Goal: Task Accomplishment & Management: Use online tool/utility

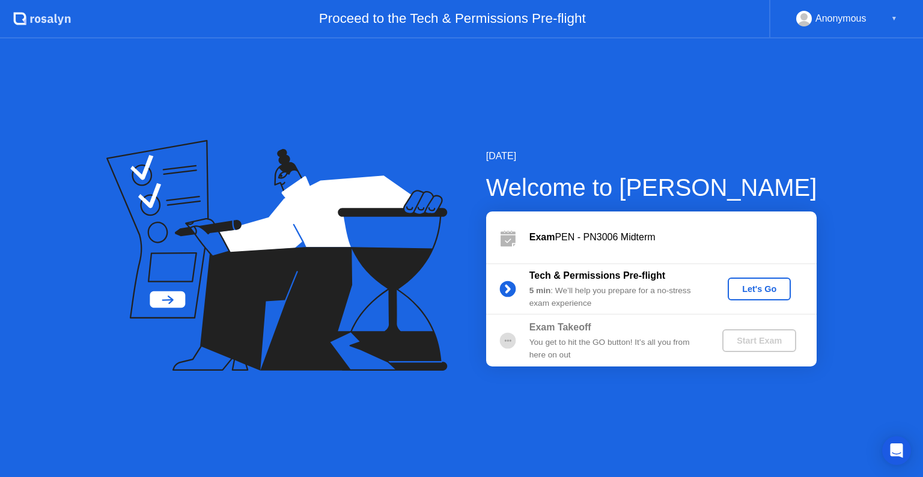
click at [771, 296] on button "Let's Go" at bounding box center [758, 289] width 63 height 23
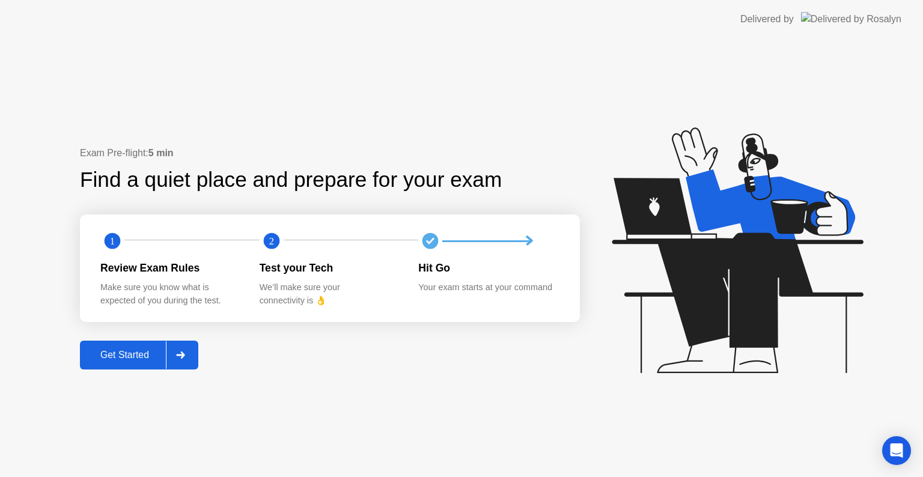
click at [188, 365] on div at bounding box center [180, 355] width 29 height 28
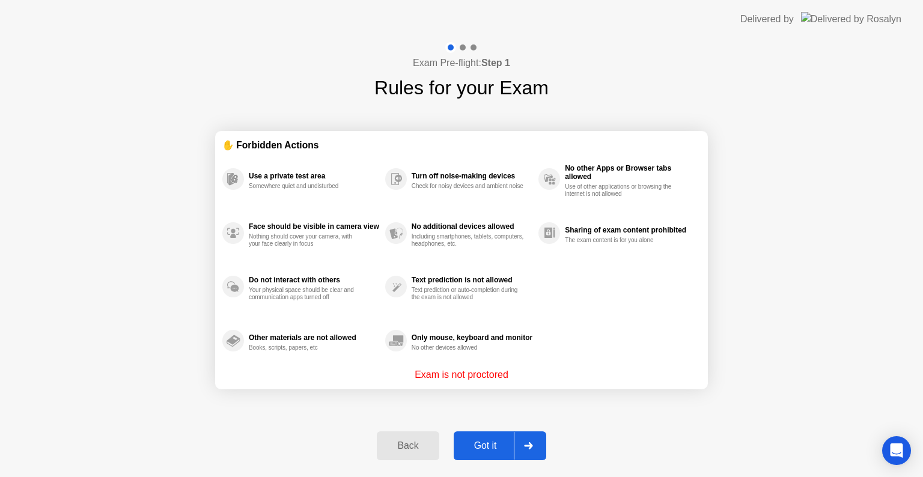
click at [526, 448] on icon at bounding box center [528, 445] width 9 height 7
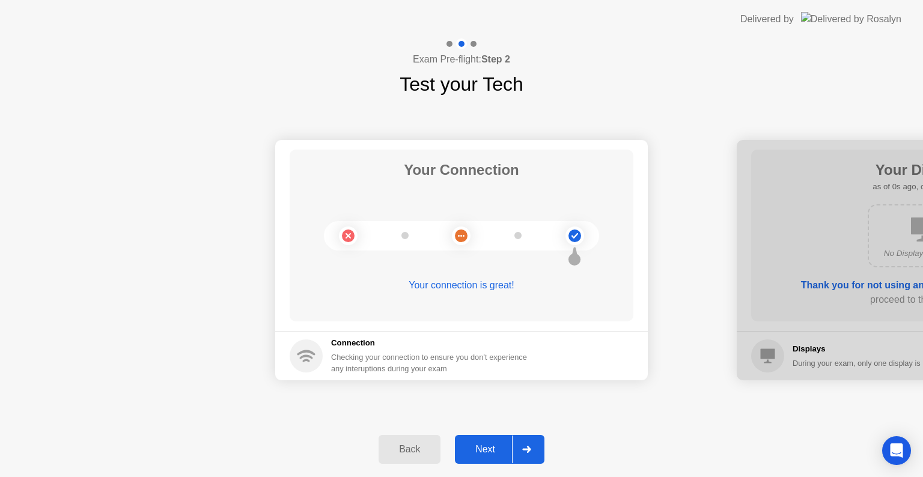
click at [526, 448] on icon at bounding box center [526, 449] width 9 height 7
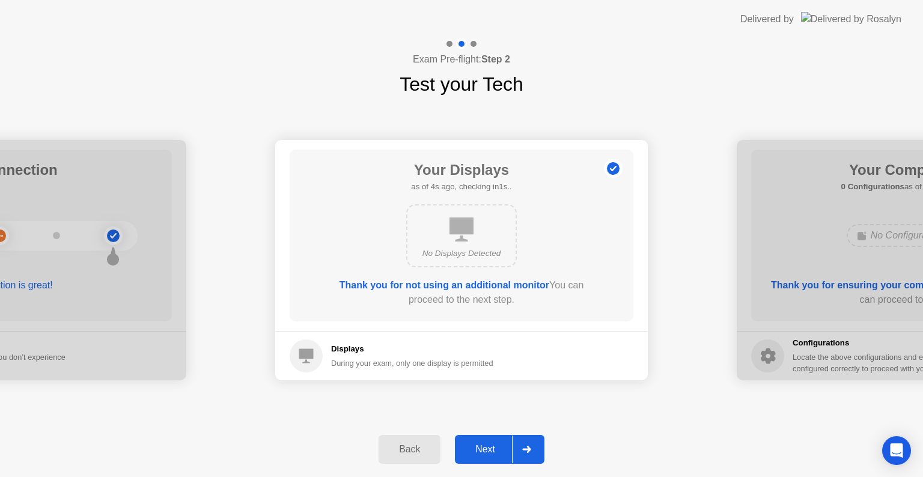
click at [529, 452] on icon at bounding box center [526, 449] width 8 height 7
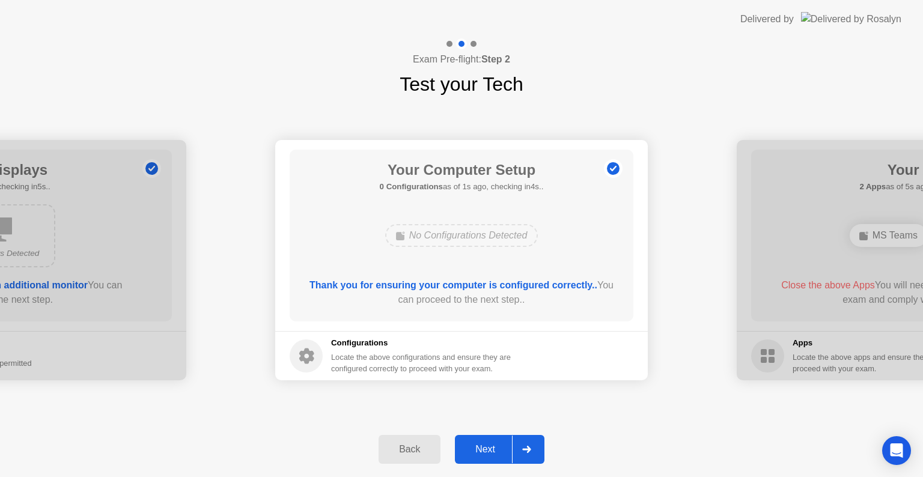
click at [526, 454] on div at bounding box center [526, 450] width 29 height 28
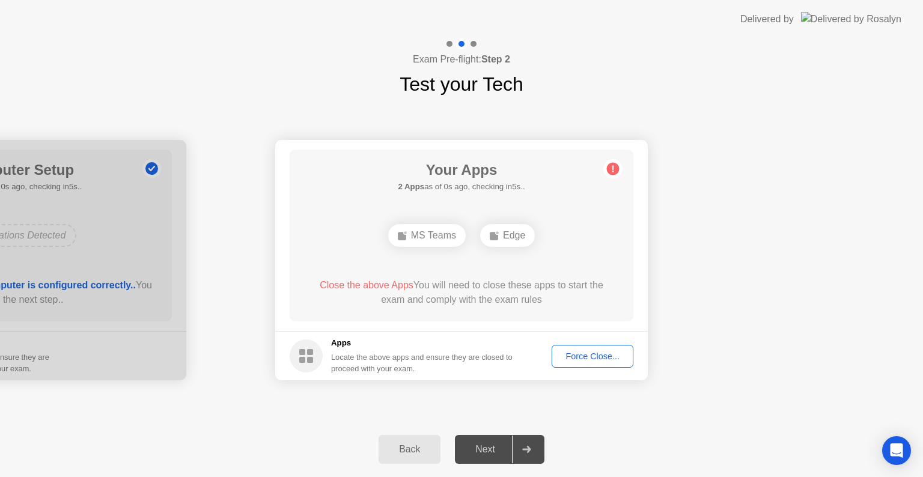
click at [585, 360] on div "Force Close..." at bounding box center [592, 356] width 73 height 10
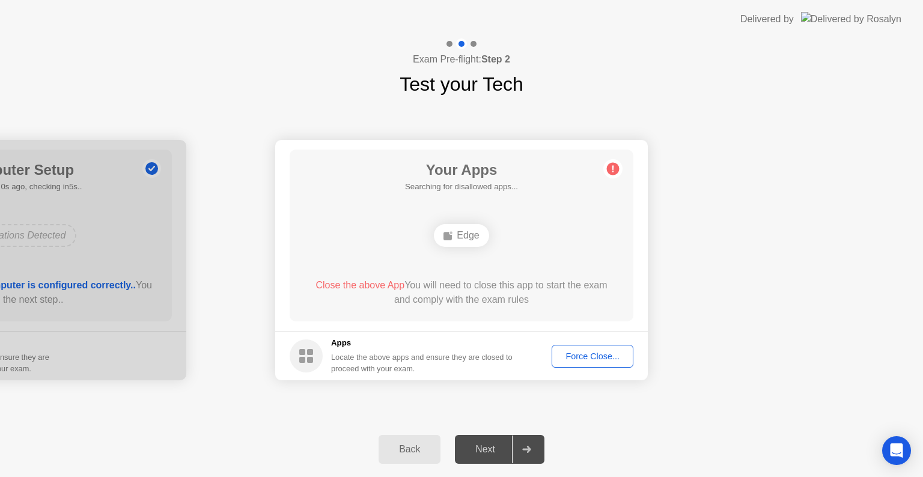
click at [590, 351] on div "Force Close..." at bounding box center [592, 356] width 73 height 10
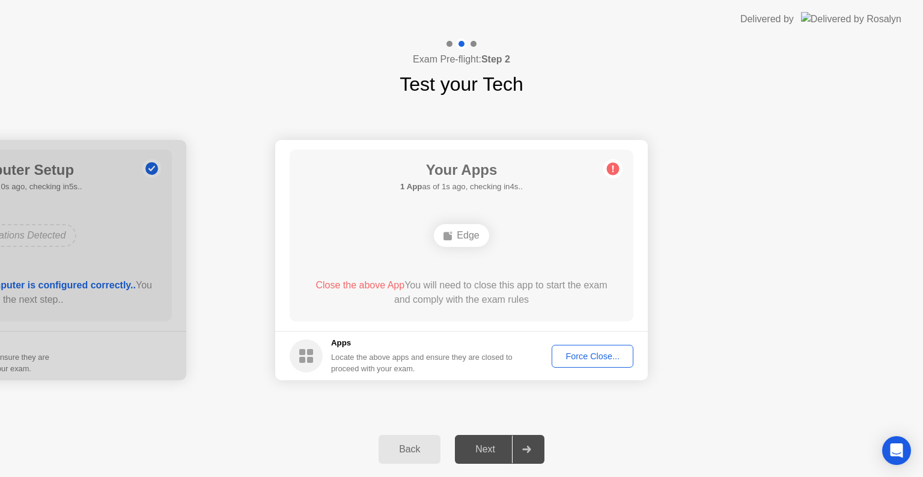
click at [530, 452] on icon at bounding box center [526, 449] width 9 height 7
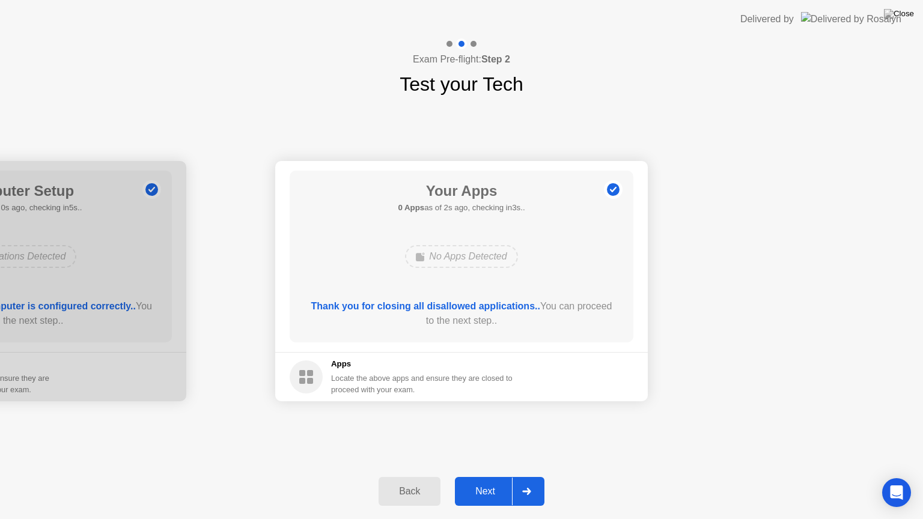
click at [524, 476] on icon at bounding box center [526, 491] width 9 height 7
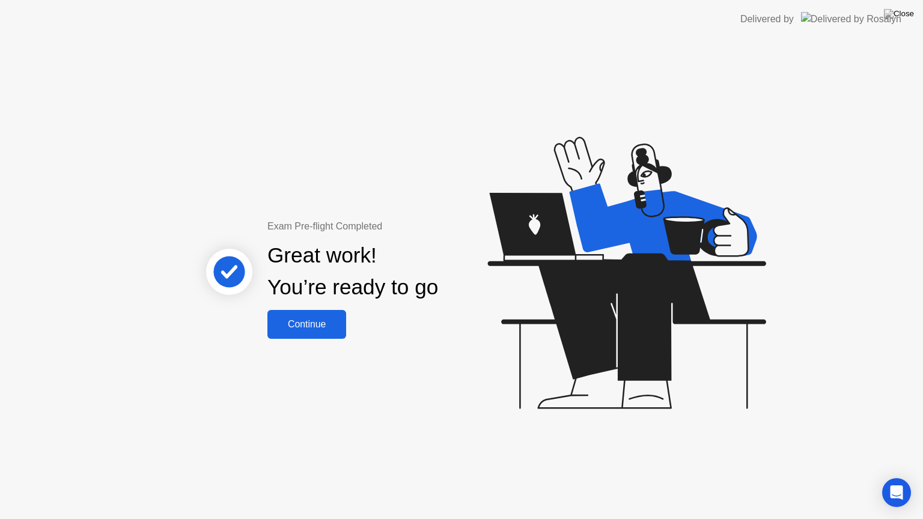
click at [333, 334] on button "Continue" at bounding box center [306, 324] width 79 height 29
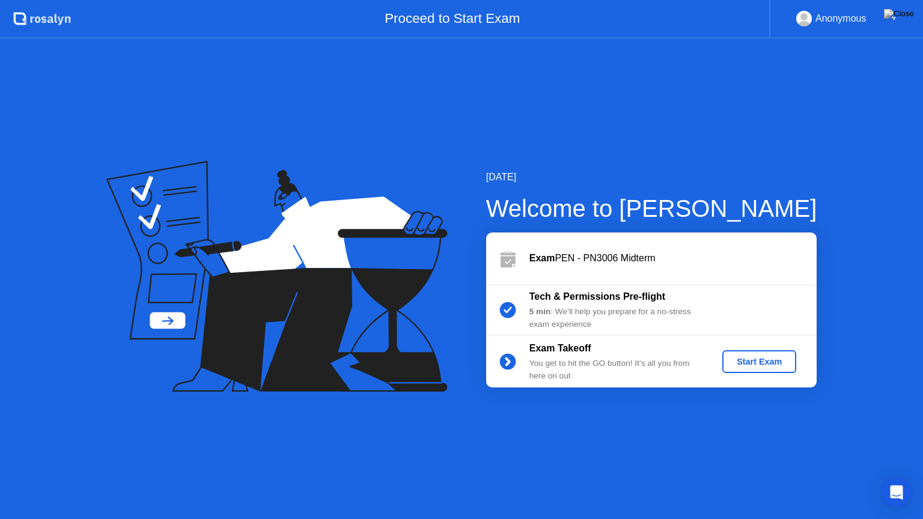
click at [750, 357] on div "Start Exam" at bounding box center [759, 362] width 64 height 10
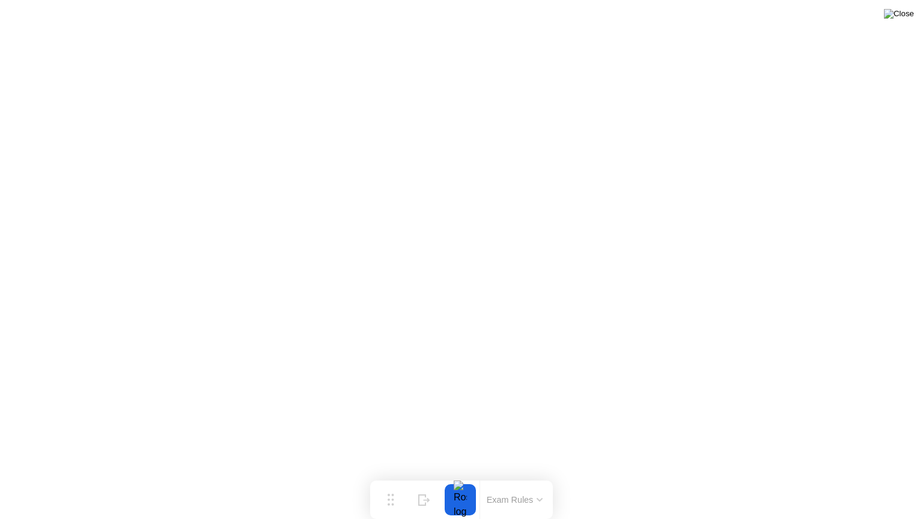
click at [908, 19] on img at bounding box center [899, 14] width 30 height 10
click at [902, 15] on img at bounding box center [899, 14] width 30 height 10
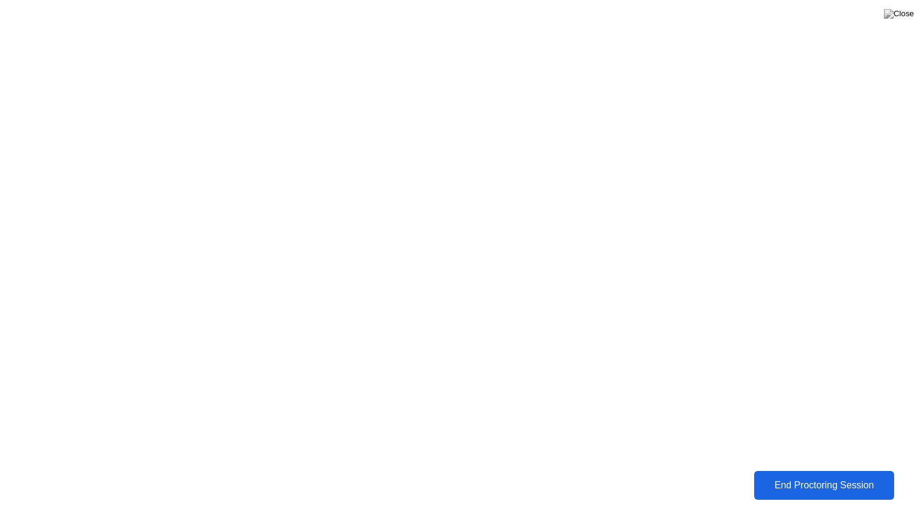
click at [779, 476] on div "End Proctoring Session" at bounding box center [823, 485] width 133 height 11
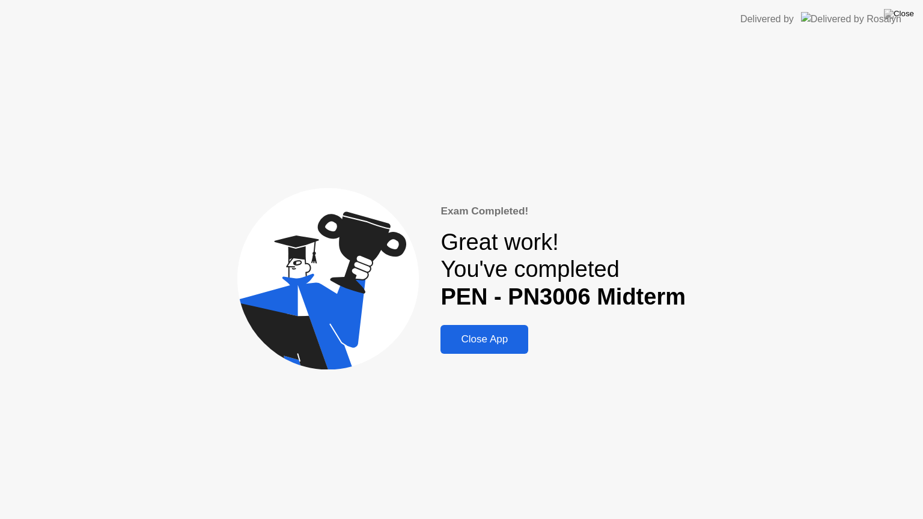
click at [509, 345] on div "Close App" at bounding box center [484, 339] width 80 height 12
